Goal: Task Accomplishment & Management: Use online tool/utility

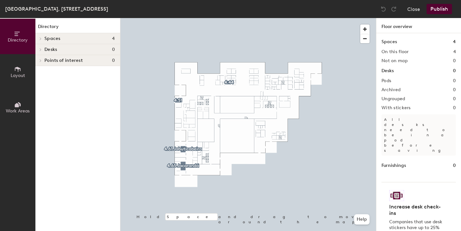
click at [15, 77] on span "Layout" at bounding box center [18, 75] width 14 height 5
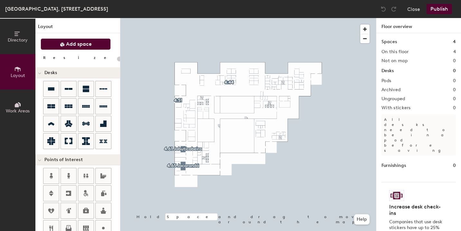
click at [79, 44] on span "Add space" at bounding box center [79, 44] width 26 height 6
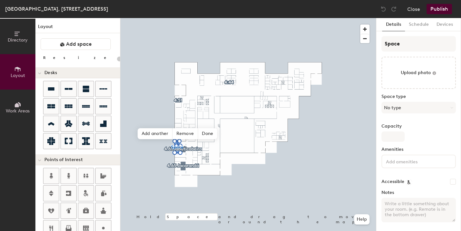
type input "20"
click at [343, 43] on div "Directory Layout Work Areas Layout Add space Resize Desks Points of Interest Fu…" at bounding box center [230, 124] width 461 height 213
type input "Sp"
type input "20"
type input "S"
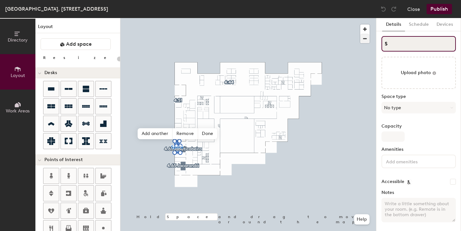
type input "20"
type input "S"
type input "20"
paste input "4.62 Figueira"
type input "4.62 [PERSON_NAME]"
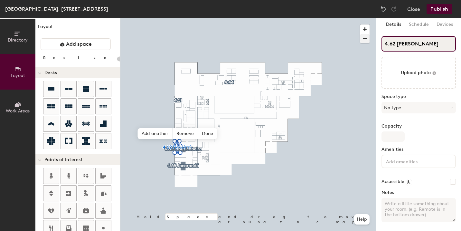
type input "20"
type input "4.62 Figueira"
type input "20"
type input "4.62 Figueira"
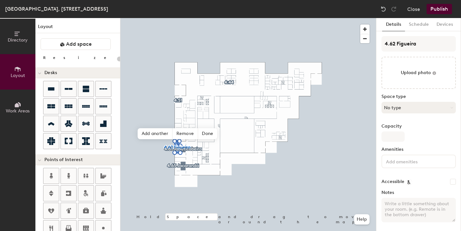
click at [409, 107] on button "No type" at bounding box center [419, 108] width 74 height 12
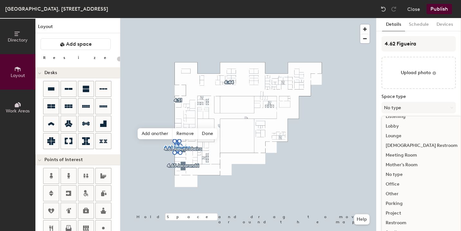
scroll to position [144, 0]
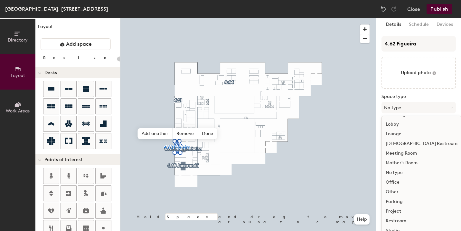
click at [407, 156] on div "Meeting Room" at bounding box center [422, 153] width 80 height 10
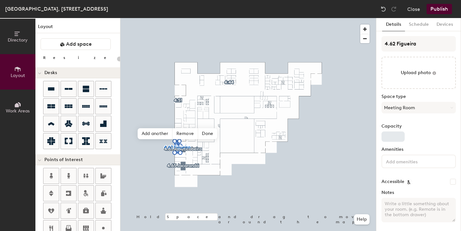
type input "20"
click at [393, 138] on input "Capacity" at bounding box center [393, 136] width 23 height 10
type input "8"
type input "20"
type input "8"
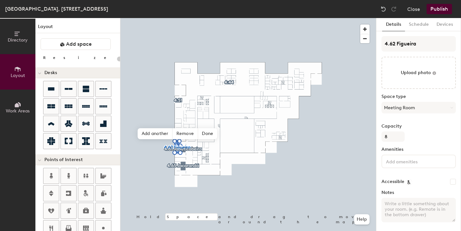
click at [396, 162] on input at bounding box center [414, 161] width 58 height 8
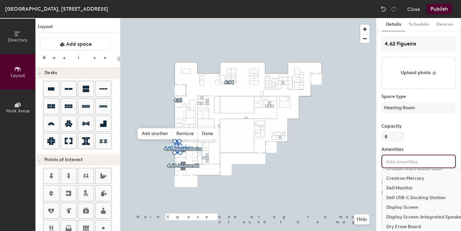
scroll to position [91, 0]
click at [406, 203] on div "Display Screen" at bounding box center [454, 201] width 142 height 10
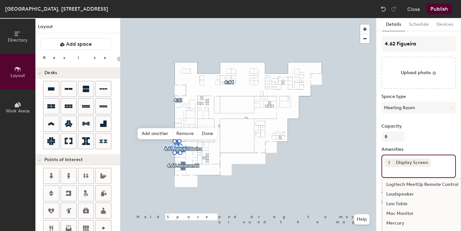
scroll to position [293, 0]
click at [409, 193] on div "Loudspeaker" at bounding box center [454, 193] width 142 height 10
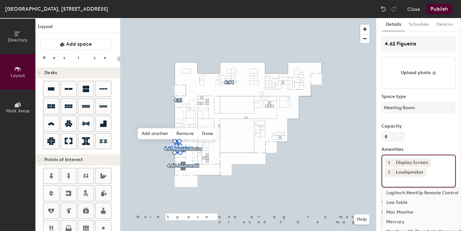
click at [434, 129] on div "Capacity 8" at bounding box center [419, 133] width 74 height 18
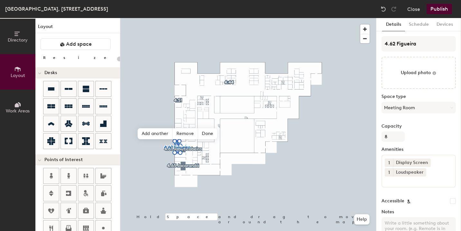
click at [442, 7] on button "Publish" at bounding box center [439, 9] width 25 height 10
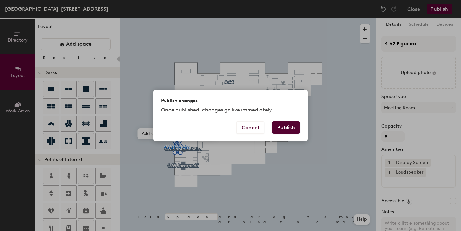
click at [286, 128] on button "Publish" at bounding box center [286, 127] width 28 height 12
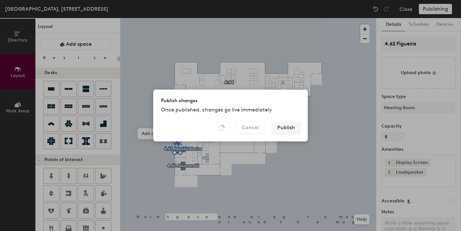
type input "20"
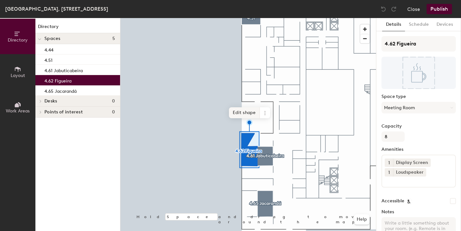
click at [246, 109] on span "Edit shape" at bounding box center [244, 112] width 31 height 11
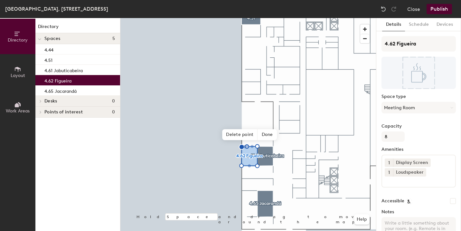
click at [441, 9] on button "Publish" at bounding box center [439, 9] width 25 height 10
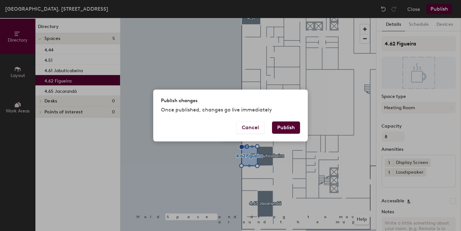
click at [286, 128] on button "Publish" at bounding box center [286, 127] width 28 height 12
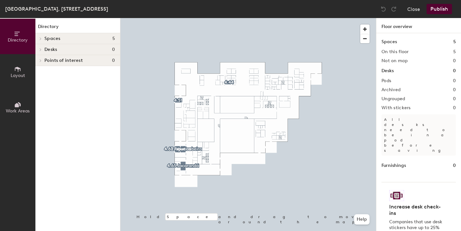
click at [18, 71] on icon at bounding box center [17, 69] width 7 height 7
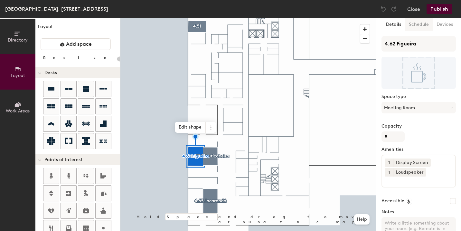
click at [420, 28] on button "Schedule" at bounding box center [419, 24] width 28 height 13
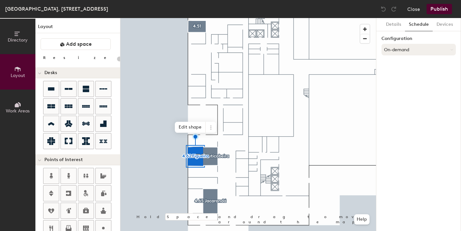
click at [398, 49] on button "On-demand" at bounding box center [419, 50] width 74 height 12
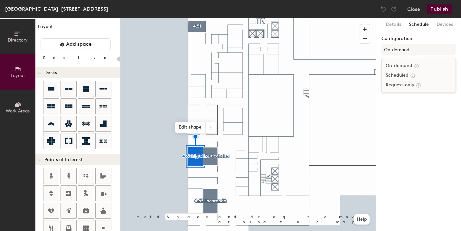
click at [399, 76] on div "Scheduled" at bounding box center [419, 76] width 74 height 10
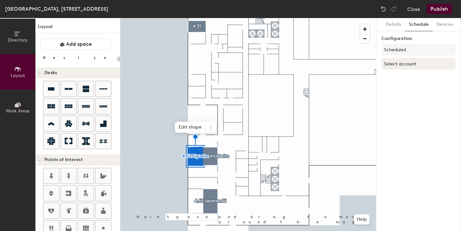
click at [397, 63] on button "Select account" at bounding box center [419, 64] width 74 height 12
click at [400, 90] on div "Microsoft 365" at bounding box center [419, 90] width 74 height 10
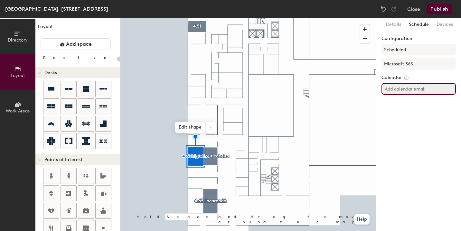
click at [400, 90] on input at bounding box center [419, 89] width 74 height 12
type input "20"
paste input "BR-SP-VIL-04S62@wppsystems.com"
type input "BR-SP-VIL-04S62@wppsystems.com"
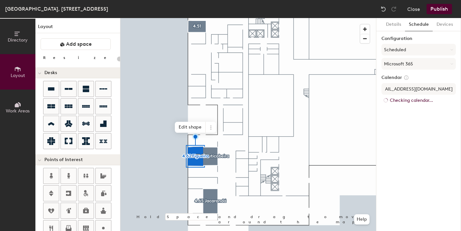
click at [411, 127] on div "Details Schedule Devices Configuration Scheduled Microsoft 365 Calendar BR-SP-V…" at bounding box center [418, 124] width 85 height 213
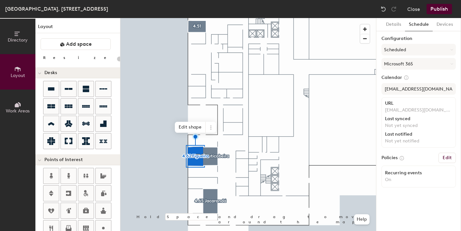
click at [447, 8] on button "Publish" at bounding box center [439, 9] width 25 height 10
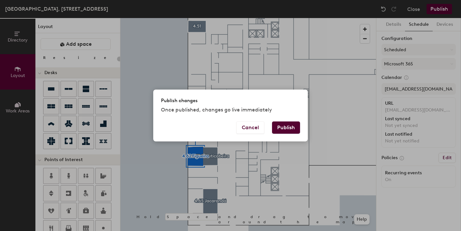
click at [293, 124] on button "Publish" at bounding box center [286, 127] width 28 height 12
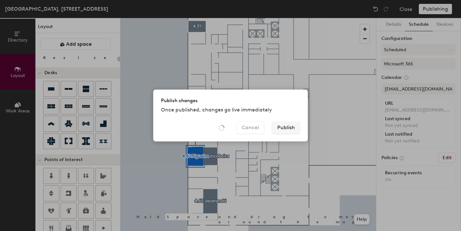
type input "20"
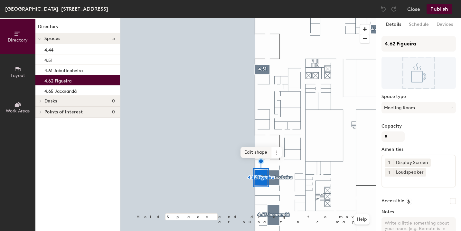
click at [264, 151] on span "Edit shape" at bounding box center [256, 152] width 31 height 11
click at [440, 11] on button "Publish" at bounding box center [439, 9] width 25 height 10
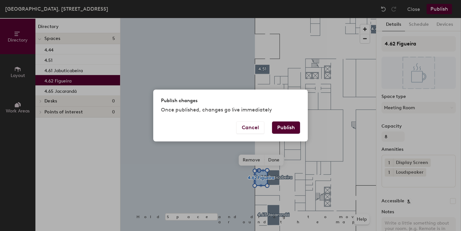
click at [293, 131] on button "Publish" at bounding box center [286, 127] width 28 height 12
